Goal: Task Accomplishment & Management: Manage account settings

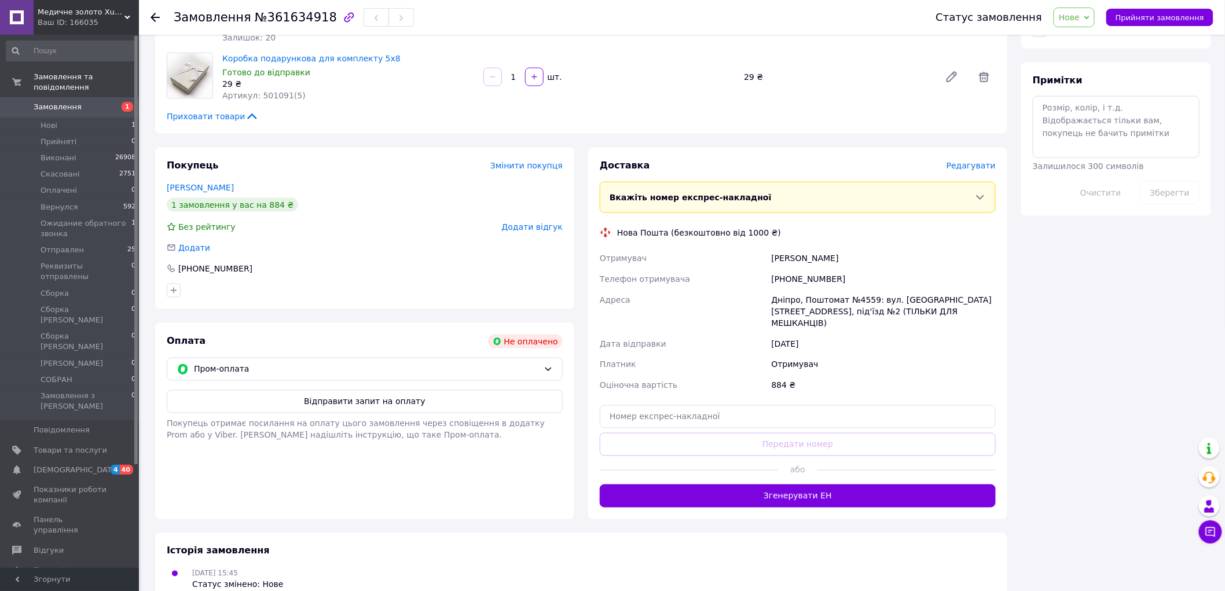
scroll to position [558, 0]
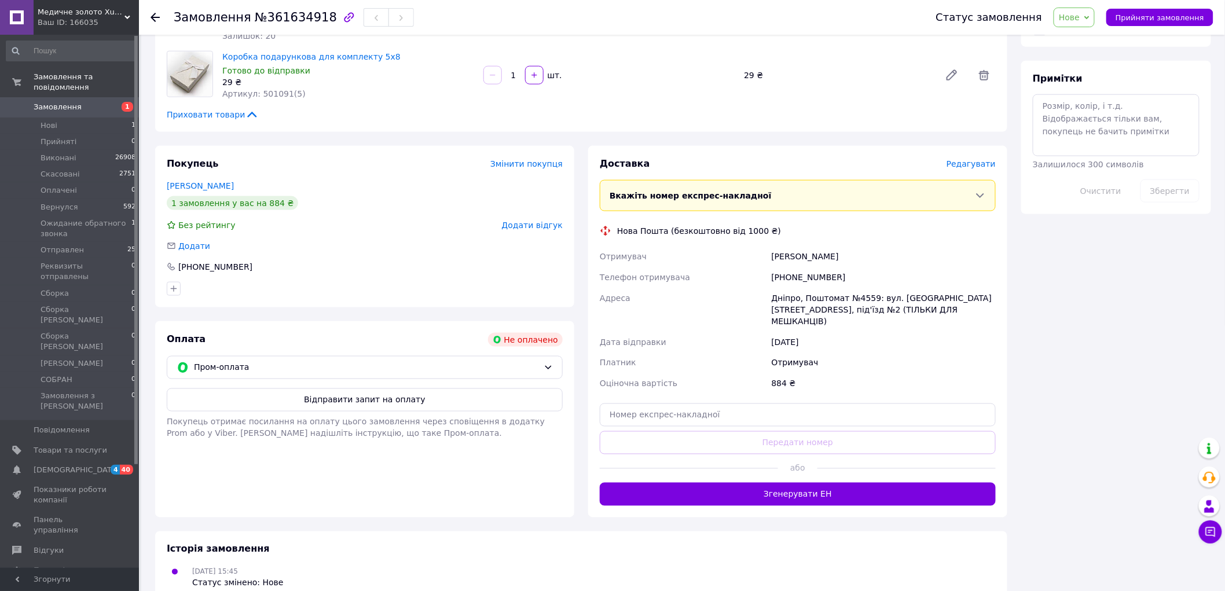
click at [336, 394] on button "Відправити запит на оплату" at bounding box center [365, 399] width 396 height 23
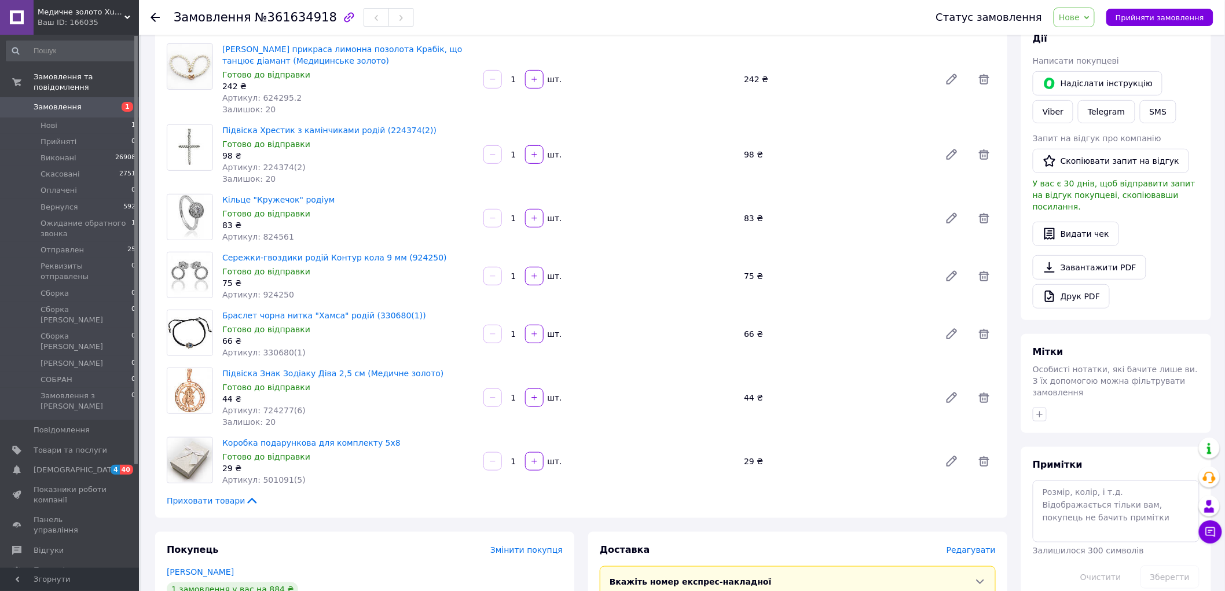
scroll to position [0, 0]
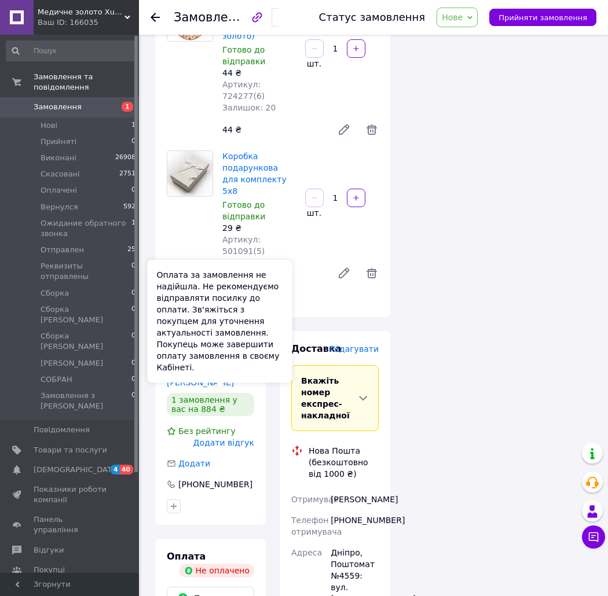
scroll to position [1093, 0]
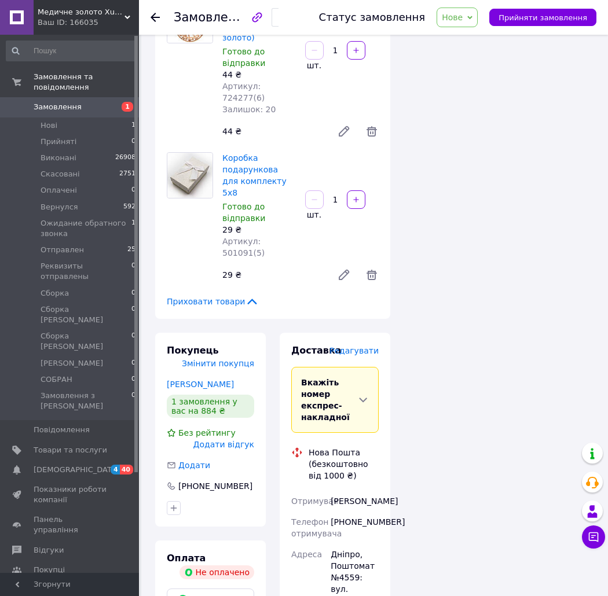
drag, startPoint x: 176, startPoint y: 210, endPoint x: 182, endPoint y: 205, distance: 7.4
click at [176, 380] on link "[PERSON_NAME]" at bounding box center [200, 384] width 67 height 9
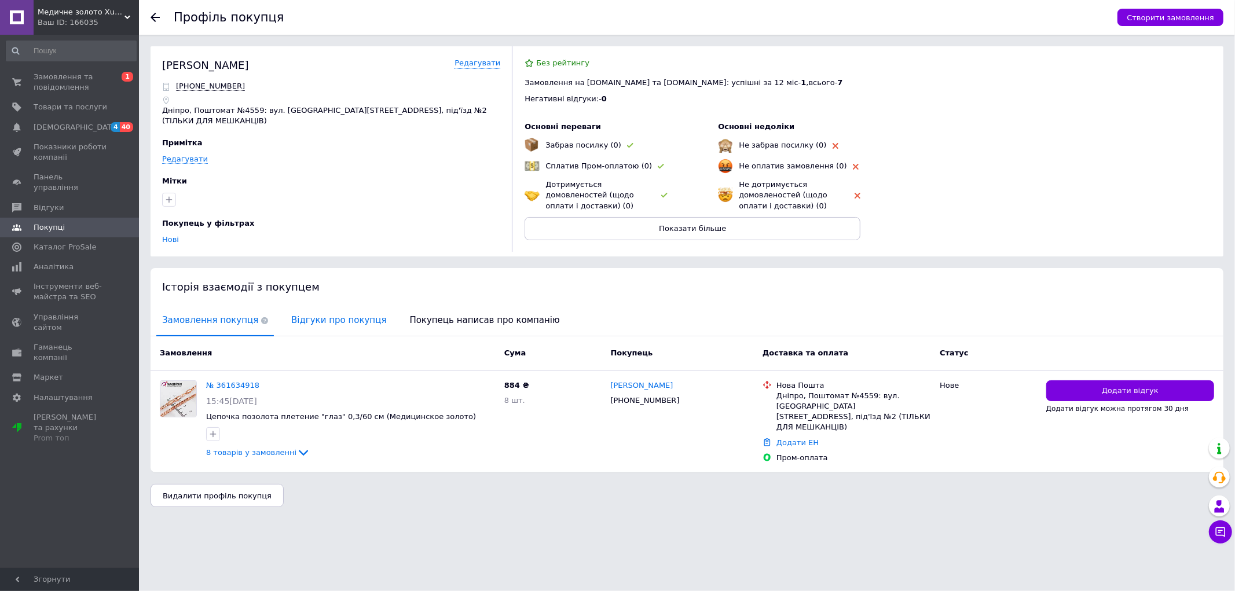
click at [314, 309] on span "Відгуки про покупця" at bounding box center [338, 321] width 107 height 30
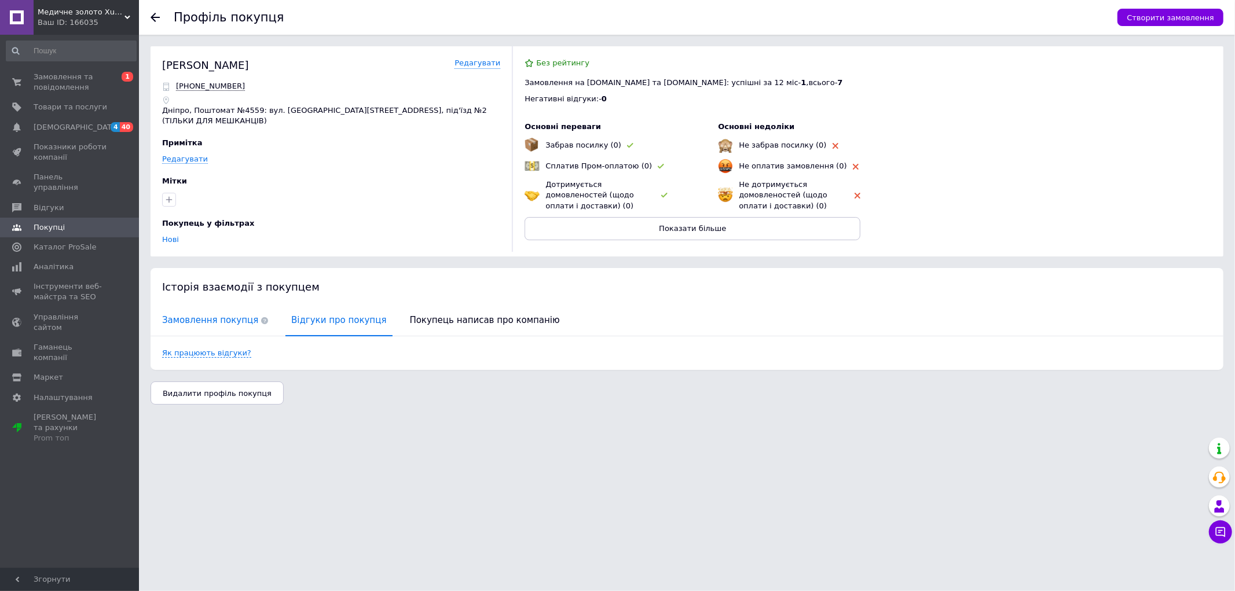
click at [215, 310] on span "Замовлення покупця" at bounding box center [215, 321] width 118 height 30
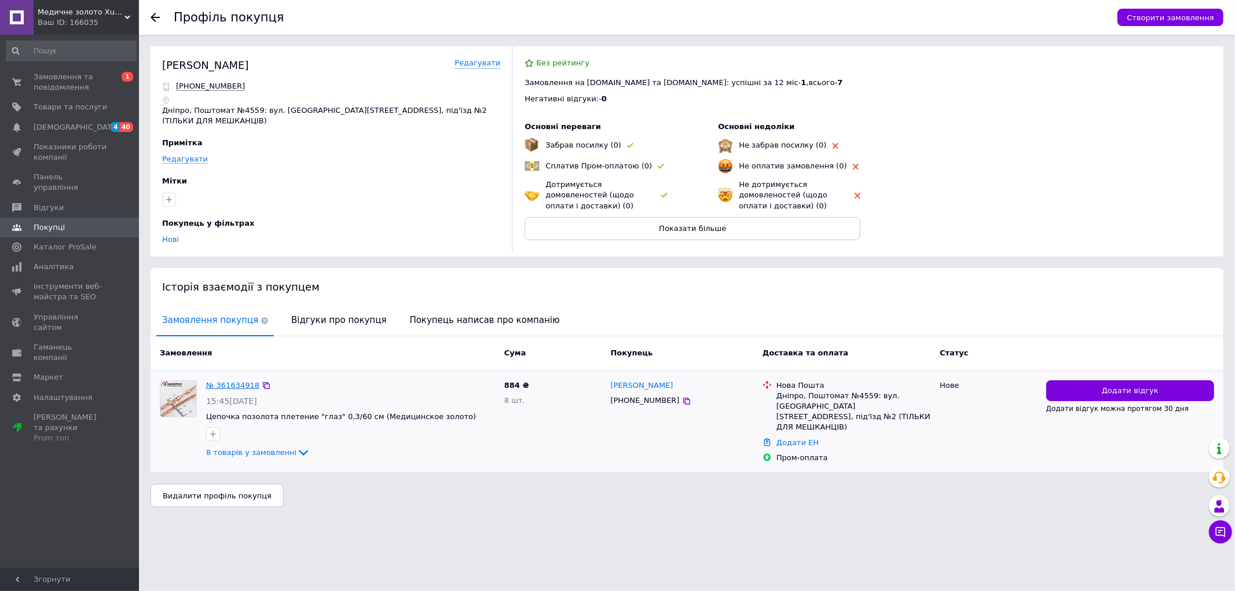
click at [227, 381] on link "№ 361634918" at bounding box center [232, 385] width 53 height 9
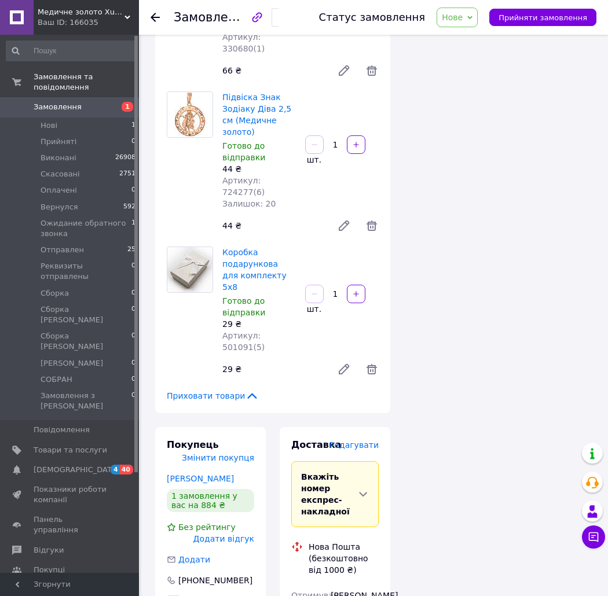
scroll to position [1048, 0]
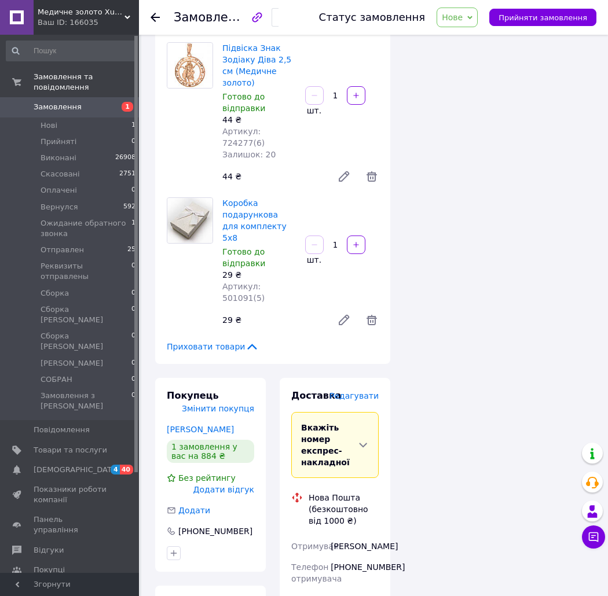
click at [339, 536] on div "[PERSON_NAME]" at bounding box center [354, 546] width 53 height 21
copy div "[PERSON_NAME]"
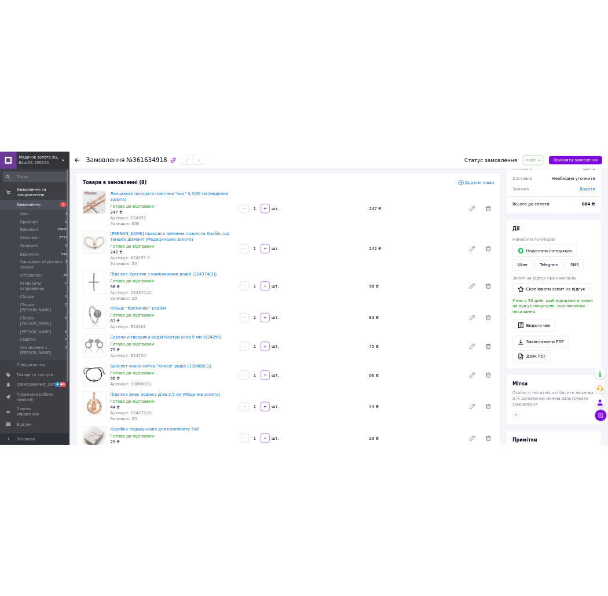
scroll to position [129, 0]
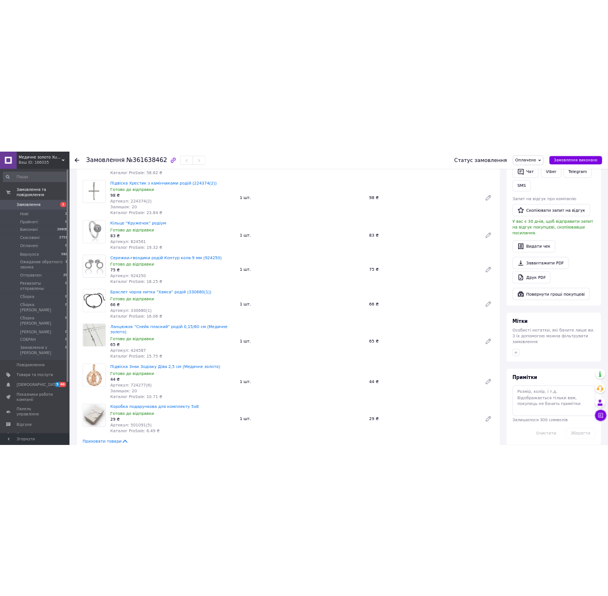
scroll to position [321, 0]
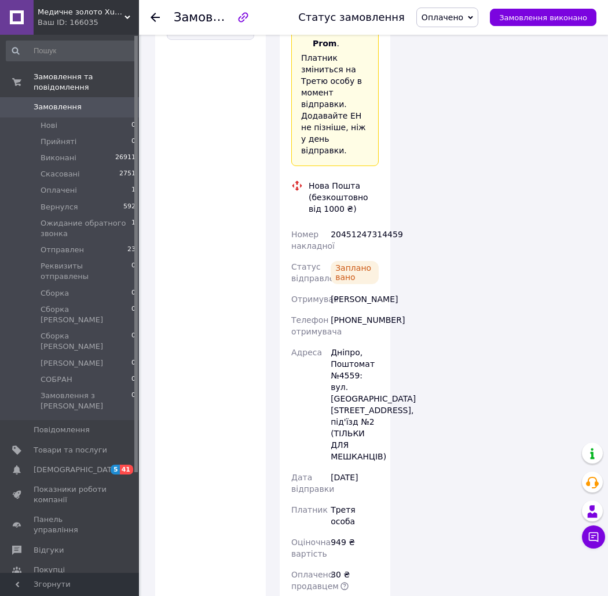
scroll to position [2058, 0]
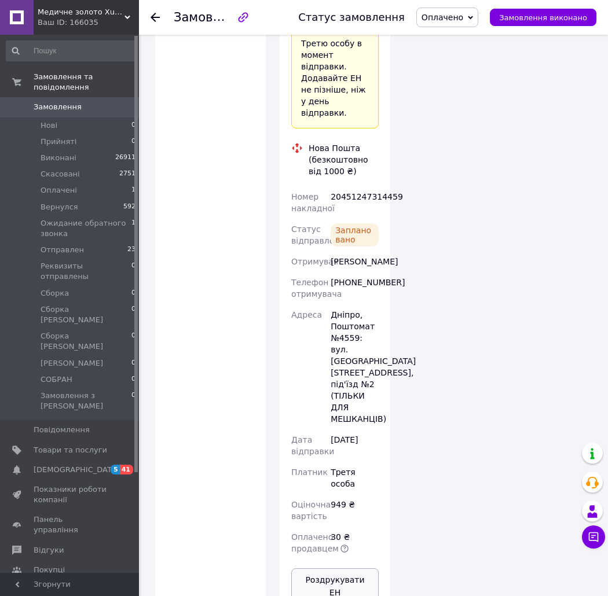
click at [347, 569] on button "Роздрукувати ЕН" at bounding box center [334, 587] width 87 height 36
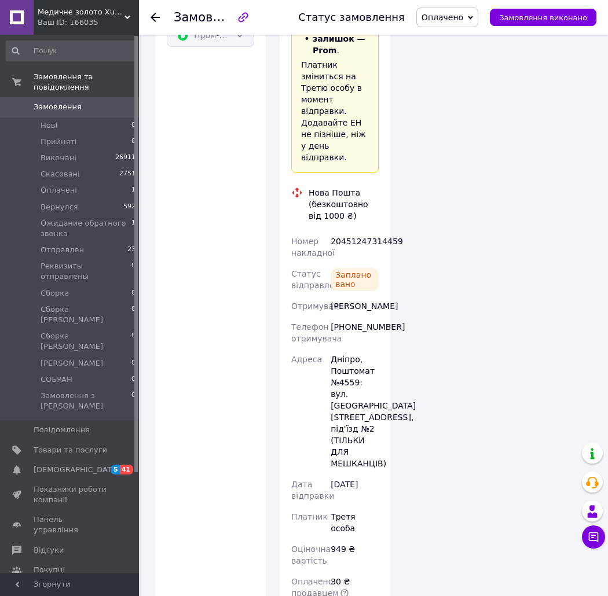
scroll to position [1994, 0]
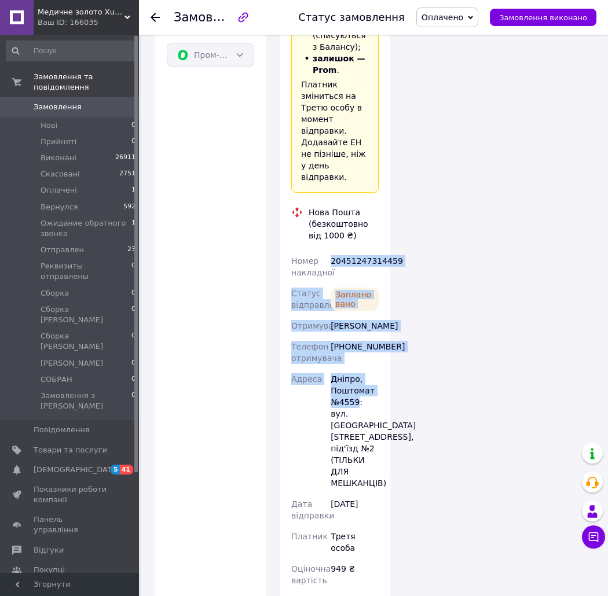
drag, startPoint x: 339, startPoint y: 97, endPoint x: 356, endPoint y: 208, distance: 112.4
click at [356, 251] on div "Номер накладної 20451247314459 Статус відправлення Заплановано Отримувач Глоба …" at bounding box center [335, 437] width 92 height 373
copy div "20451247314459 Статус відправлення Заплановано Отримувач Глоба Анна Телефон отр…"
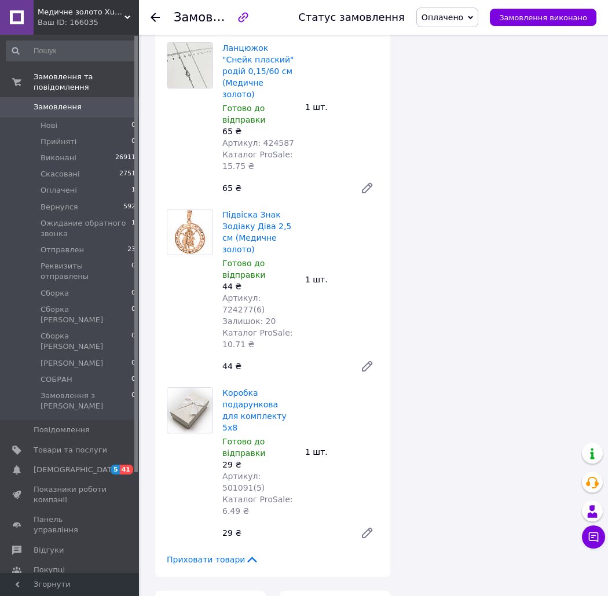
scroll to position [1222, 0]
click at [247, 389] on link "Коробка подарункова для комплекту 5х8" at bounding box center [254, 411] width 64 height 44
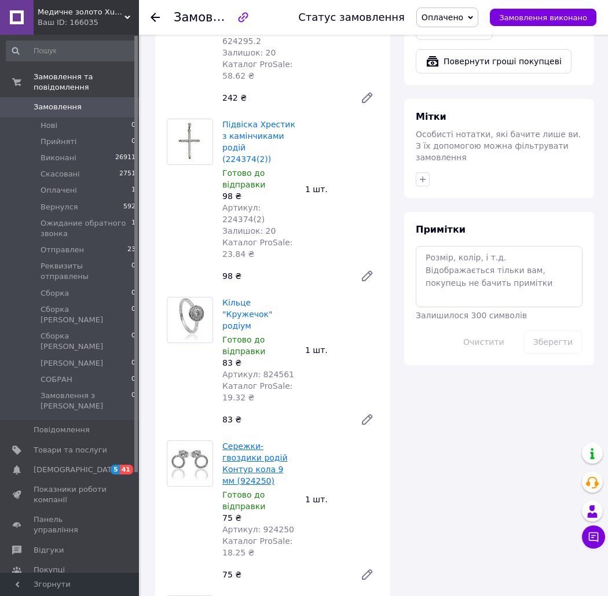
scroll to position [514, 0]
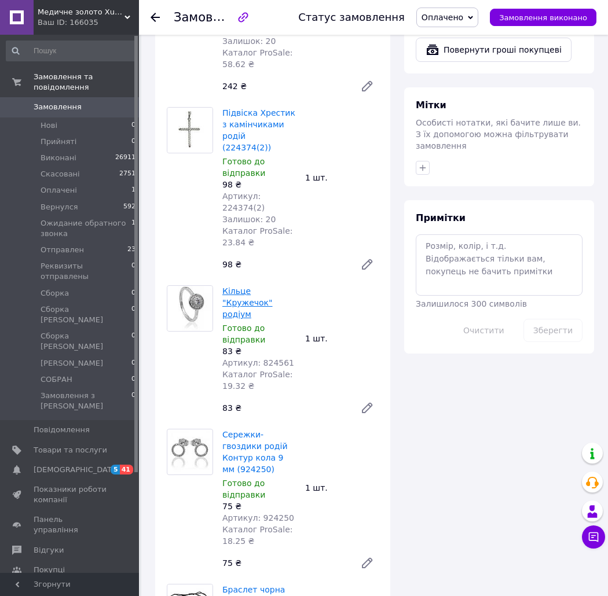
click at [229, 287] on link "Кільце "Кружечок" родіум" at bounding box center [247, 303] width 50 height 32
drag, startPoint x: 470, startPoint y: 16, endPoint x: 467, endPoint y: 32, distance: 15.9
click at [463, 17] on span "Оплачено" at bounding box center [442, 17] width 42 height 9
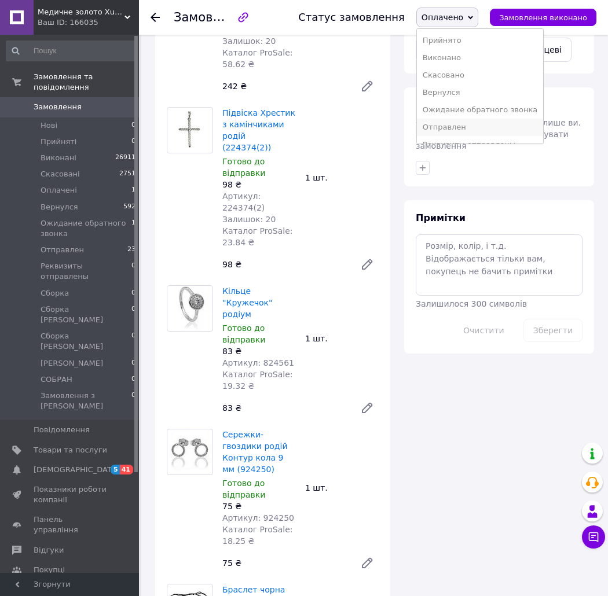
click at [482, 124] on li "Отправлен" at bounding box center [480, 127] width 126 height 17
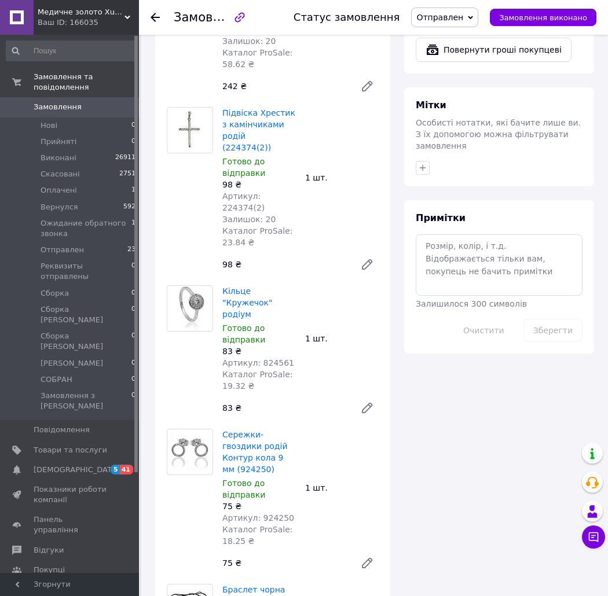
click at [277, 584] on span "Браслет чорна нитка "Хамса" родій (330680(1))" at bounding box center [259, 607] width 74 height 46
click at [251, 585] on link "Браслет чорна нитка "Хамса" родій (330680(1))" at bounding box center [253, 607] width 63 height 44
click at [199, 20] on span "Замовлення" at bounding box center [213, 17] width 78 height 14
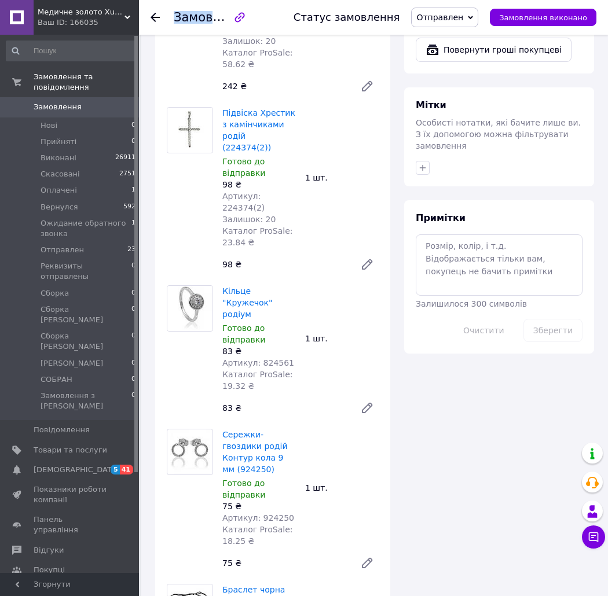
click at [199, 20] on span "Замовлення" at bounding box center [213, 17] width 78 height 14
copy h1 "Замовлення №361638462"
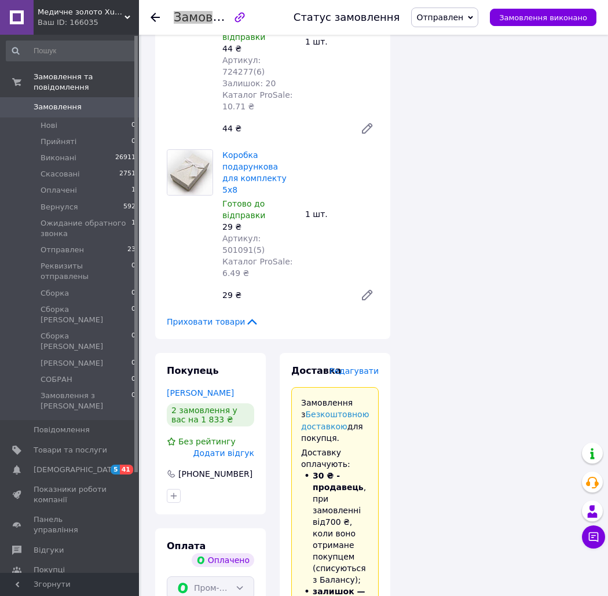
scroll to position [1608, 0]
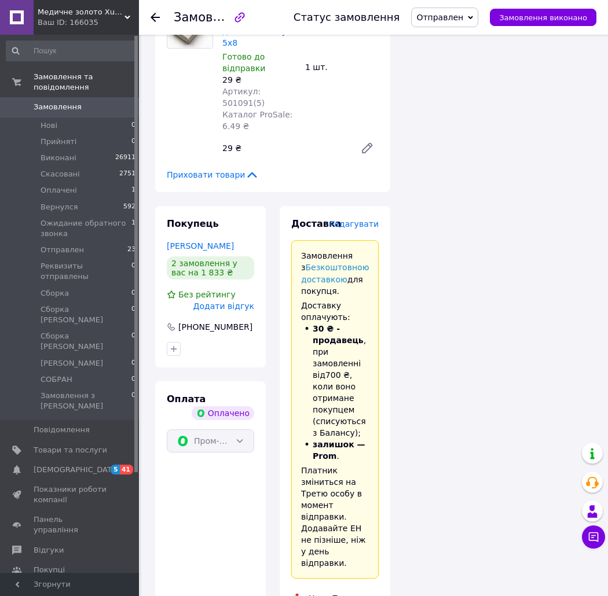
drag, startPoint x: 378, startPoint y: 513, endPoint x: 332, endPoint y: 514, distance: 46.3
copy div "[PERSON_NAME]"
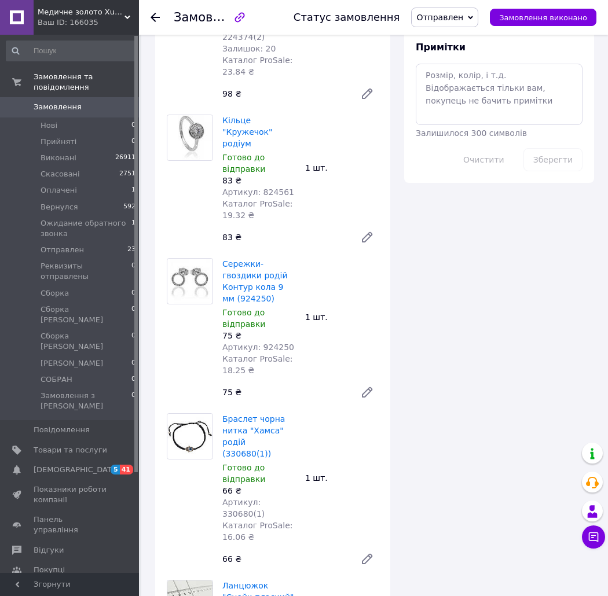
scroll to position [643, 0]
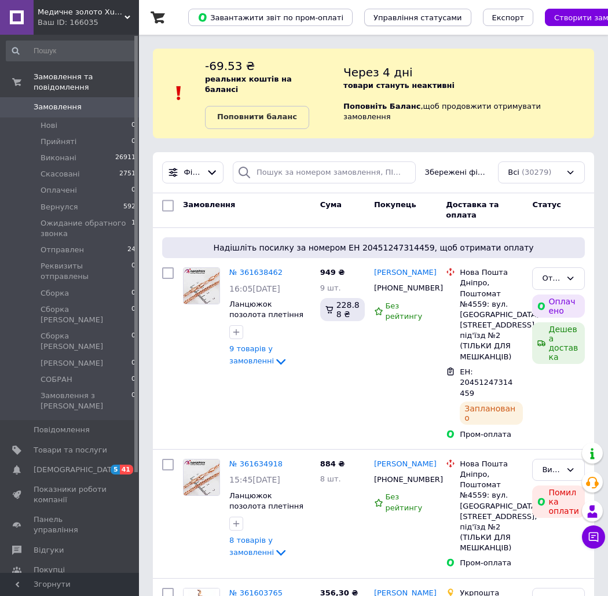
drag, startPoint x: 87, startPoint y: 240, endPoint x: 395, endPoint y: 10, distance: 384.0
click at [87, 242] on li "Отправлен 24" at bounding box center [71, 250] width 142 height 16
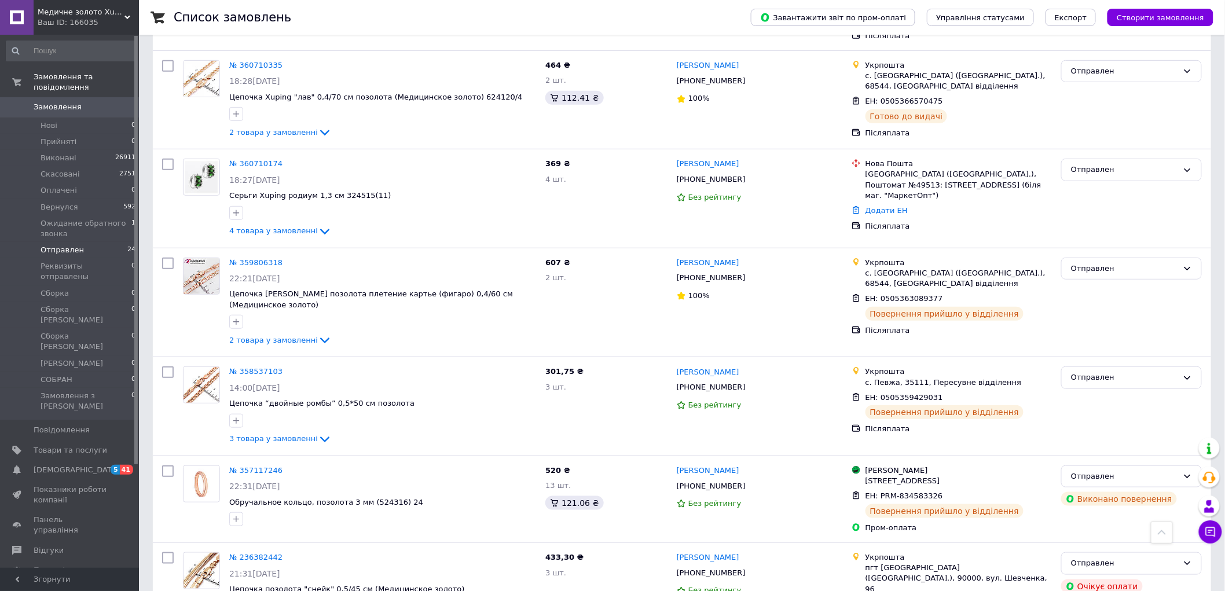
scroll to position [2053, 0]
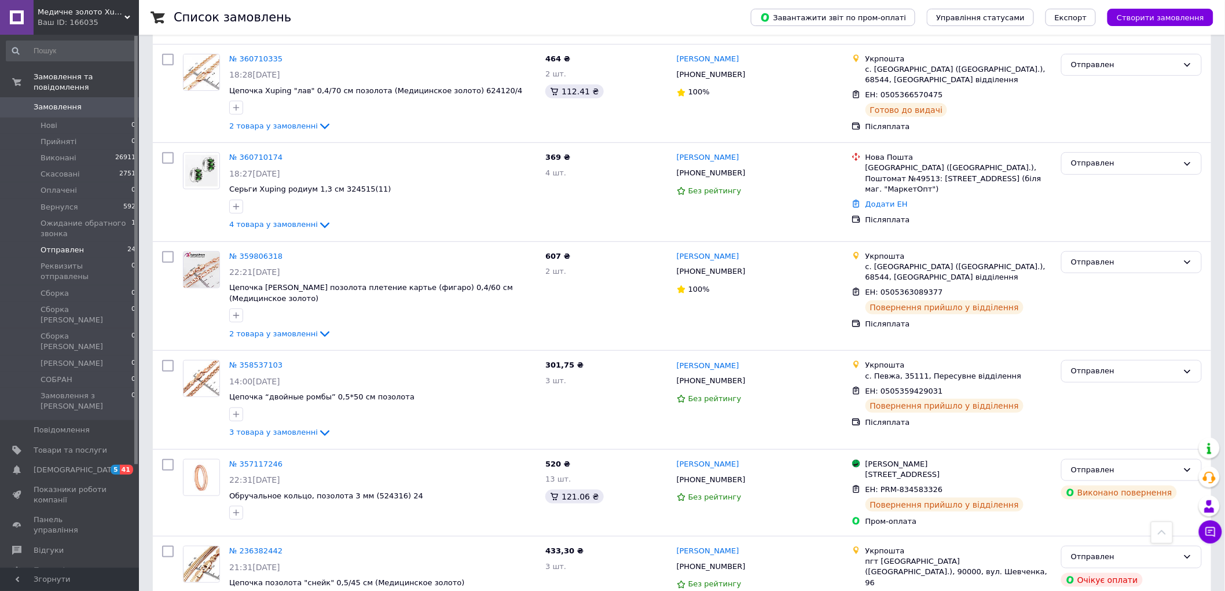
click at [64, 102] on span "Замовлення" at bounding box center [58, 107] width 48 height 10
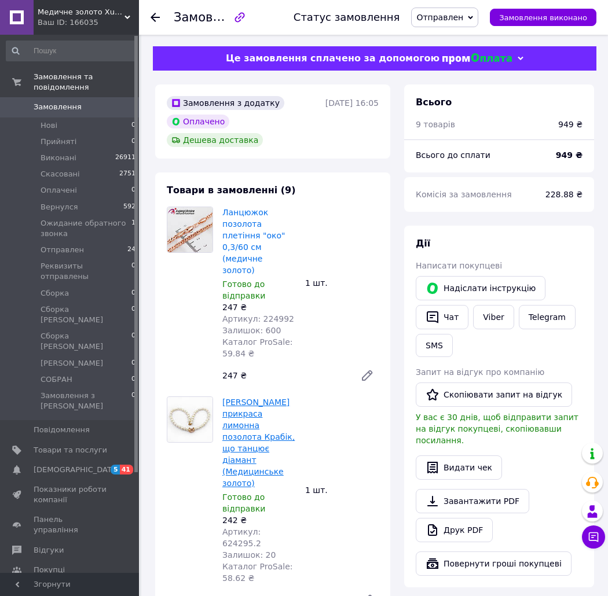
click at [236, 398] on link "[PERSON_NAME] прикраса лимонна позолота Крабік, що танцює діамант (Медицинське …" at bounding box center [258, 443] width 72 height 90
